Goal: Task Accomplishment & Management: Use online tool/utility

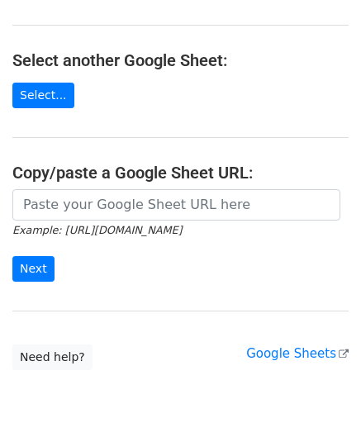
scroll to position [165, 0]
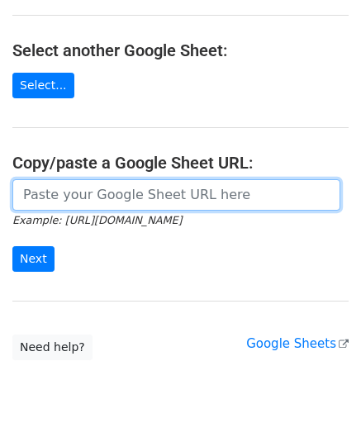
click at [91, 194] on input "url" at bounding box center [176, 194] width 328 height 31
paste input "https://docs.google.com/spreadsheets/d/1vbOoCaUBUKJ04inVy4wKy8UlMtJ5BzeNUbyxaOO…"
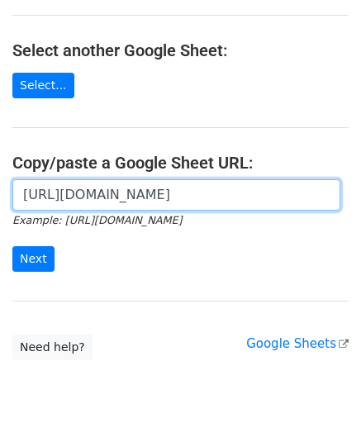
scroll to position [0, 368]
type input "https://docs.google.com/spreadsheets/d/1vbOoCaUBUKJ04inVy4wKy8UlMtJ5BzeNUbyxaOO…"
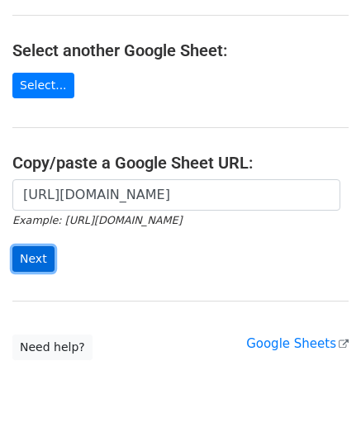
click at [31, 252] on input "Next" at bounding box center [33, 259] width 42 height 26
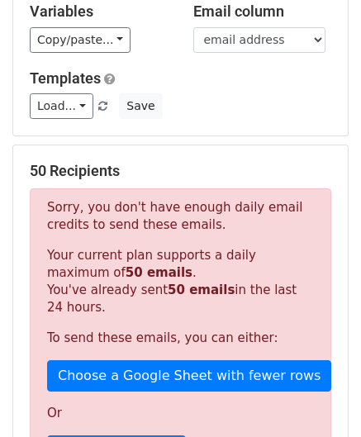
scroll to position [549, 0]
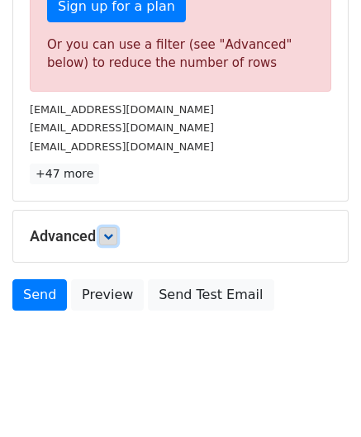
click at [117, 233] on link at bounding box center [108, 236] width 18 height 18
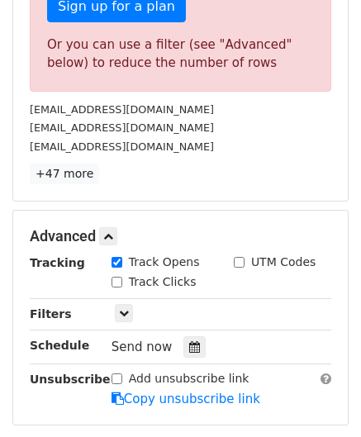
drag, startPoint x: 187, startPoint y: 337, endPoint x: 186, endPoint y: 297, distance: 39.7
click at [189, 341] on icon at bounding box center [194, 347] width 11 height 12
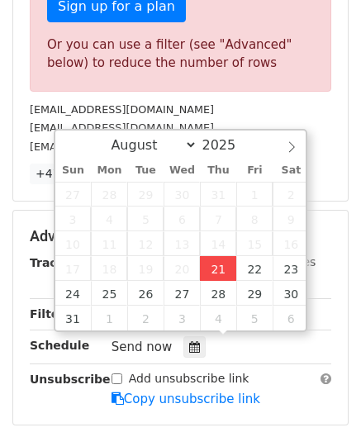
type input "[DATE] 12:00"
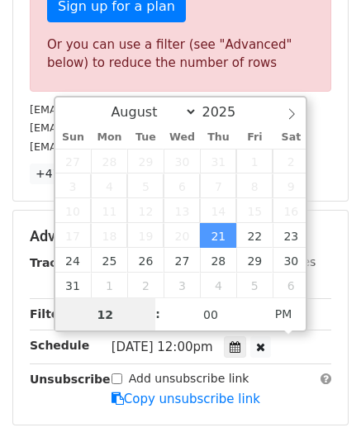
paste input "7"
type input "7"
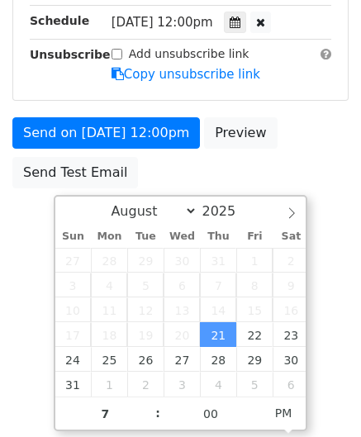
type input "[DATE] 19:00"
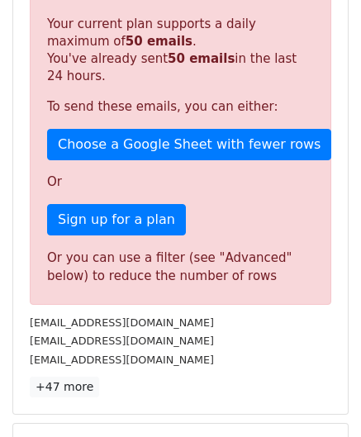
scroll to position [758, 0]
